Goal: Navigation & Orientation: Find specific page/section

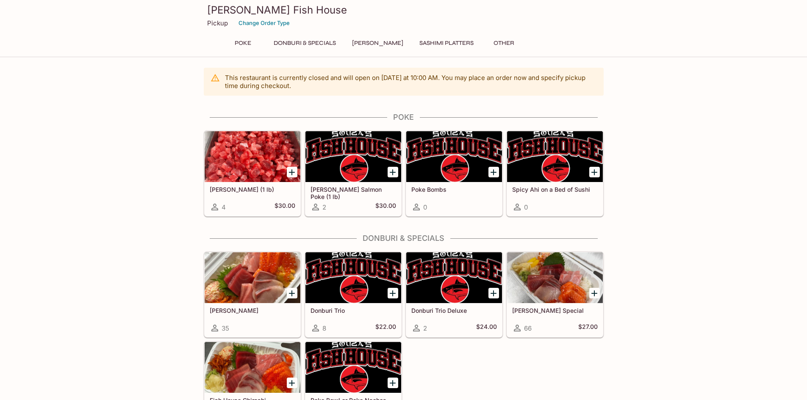
click at [549, 191] on h5 "Spicy Ahi on a Bed of Sushi" at bounding box center [555, 189] width 86 height 7
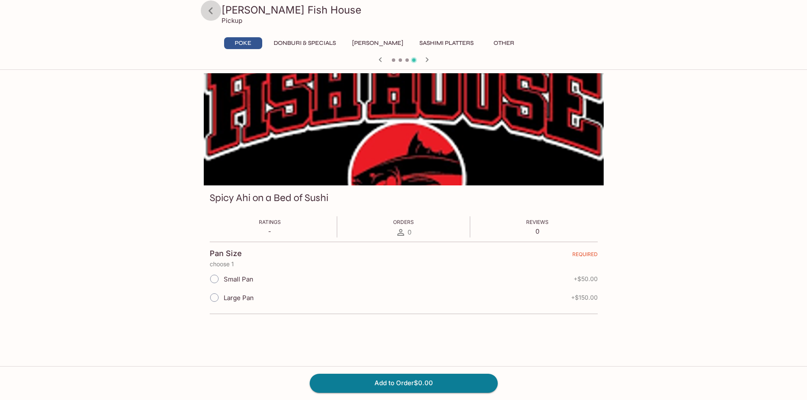
click at [215, 12] on icon at bounding box center [210, 10] width 15 height 15
